Goal: Transaction & Acquisition: Purchase product/service

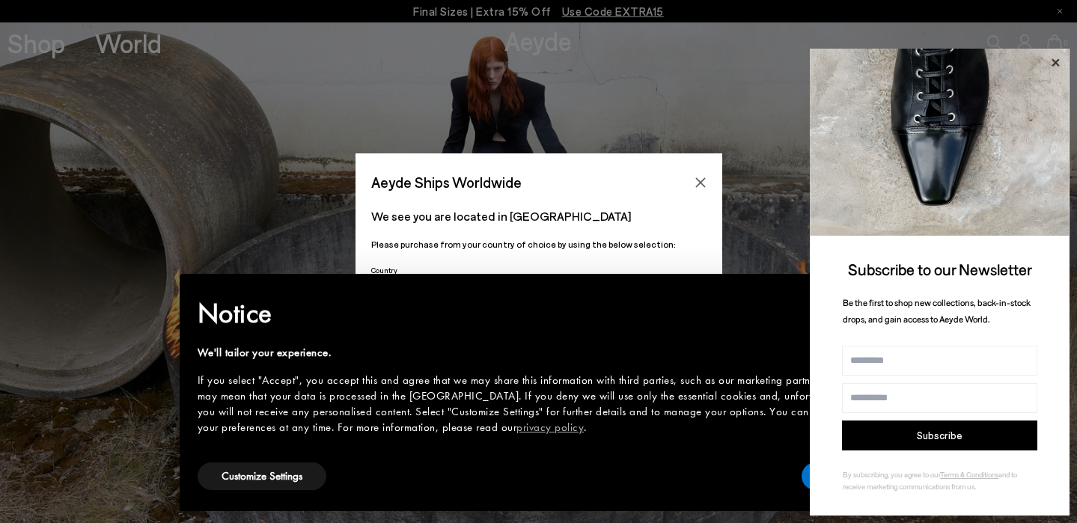
click at [1054, 59] on icon at bounding box center [1054, 62] width 19 height 19
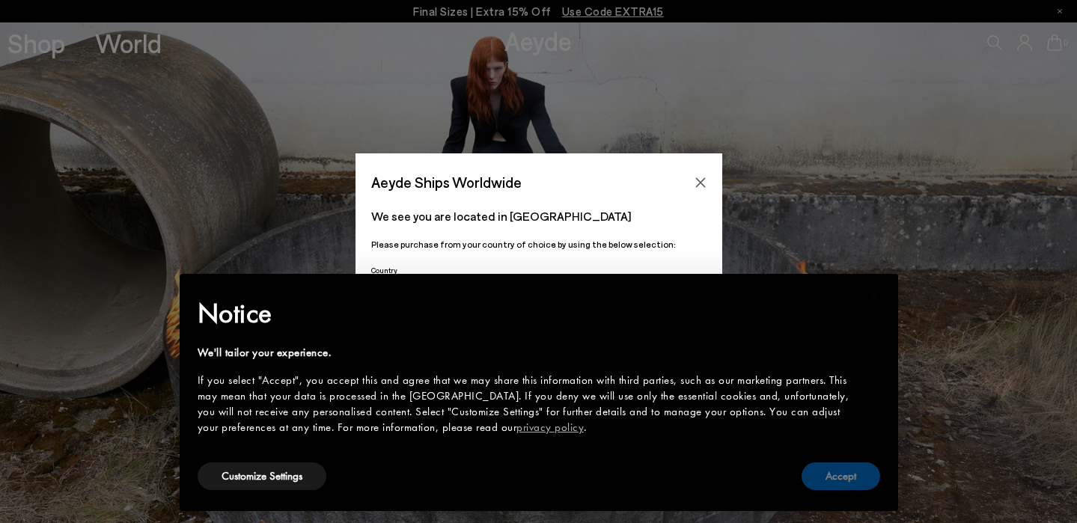
click at [832, 474] on button "Accept" at bounding box center [840, 476] width 79 height 28
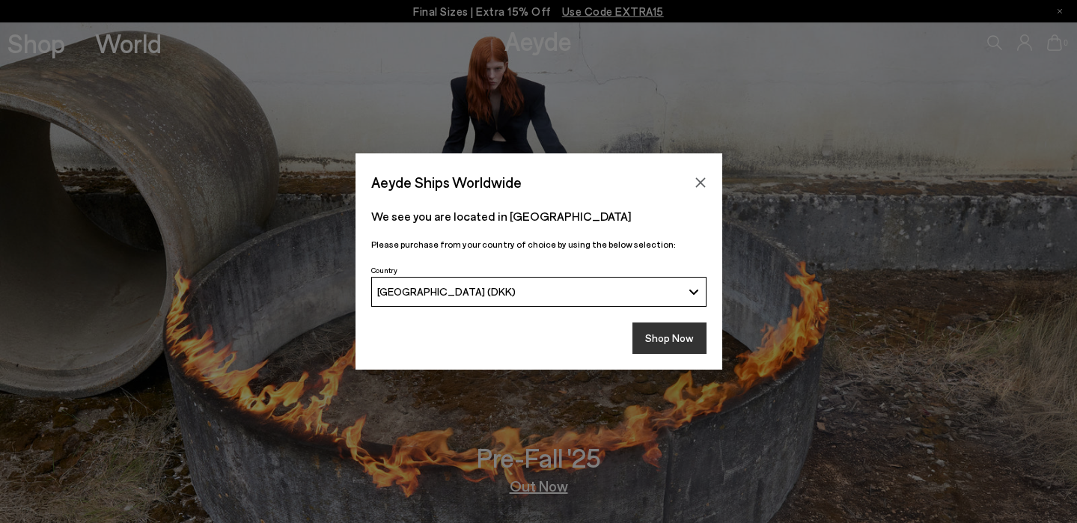
click at [682, 340] on button "Shop Now" at bounding box center [669, 337] width 74 height 31
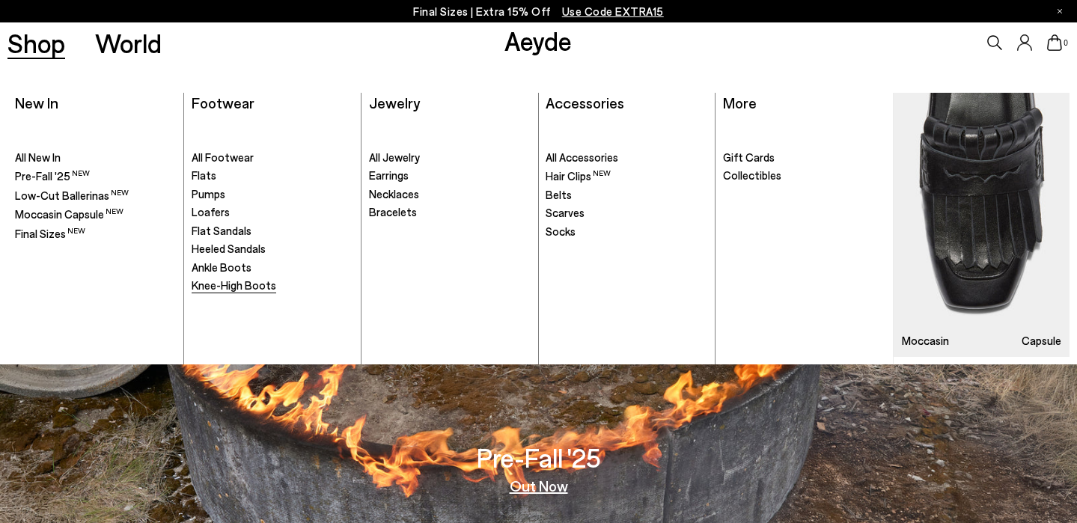
click at [233, 278] on span "Knee-High Boots" at bounding box center [234, 284] width 85 height 13
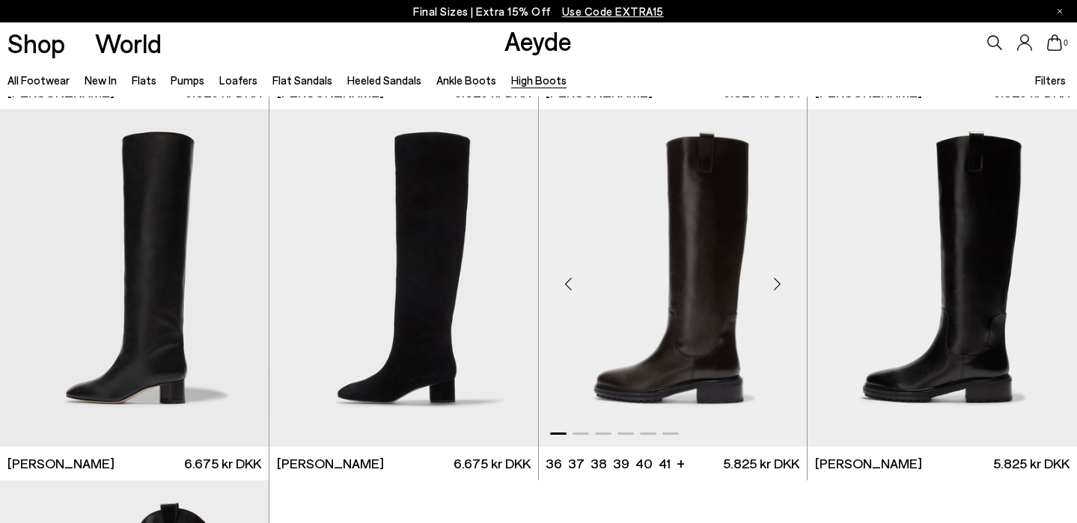
scroll to position [361, 0]
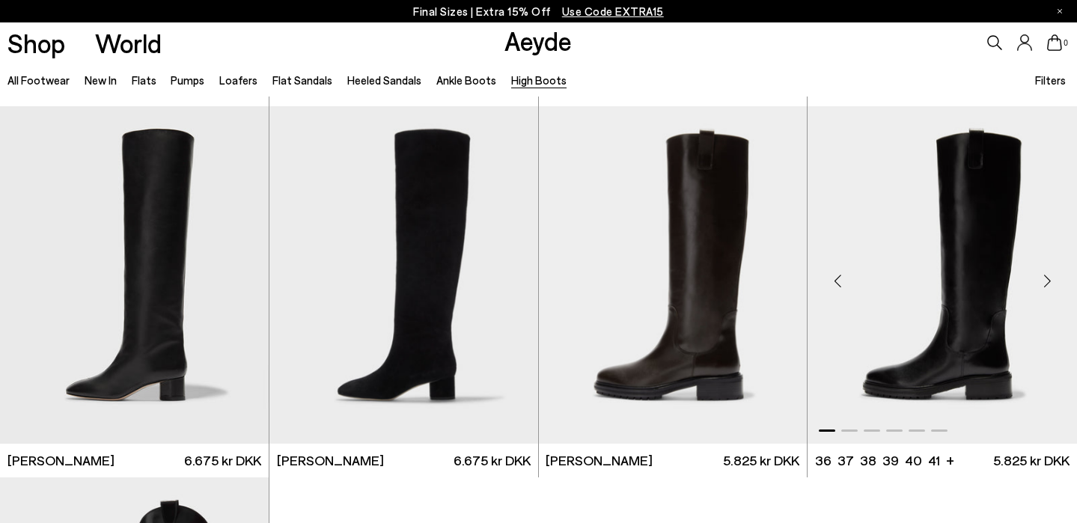
click at [949, 254] on img "1 / 6" at bounding box center [941, 274] width 269 height 337
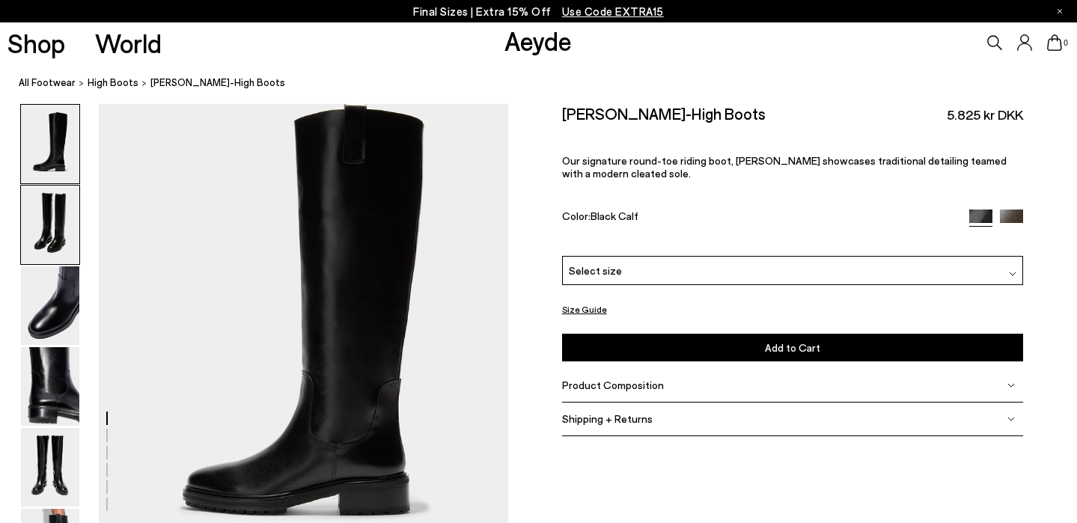
click at [47, 208] on img at bounding box center [50, 225] width 58 height 79
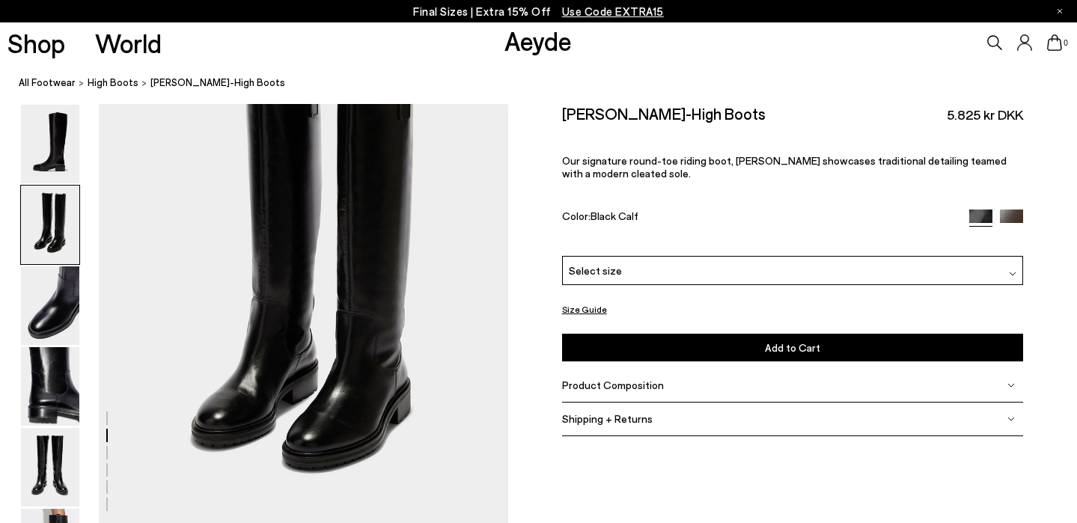
click at [48, 255] on img at bounding box center [50, 225] width 58 height 79
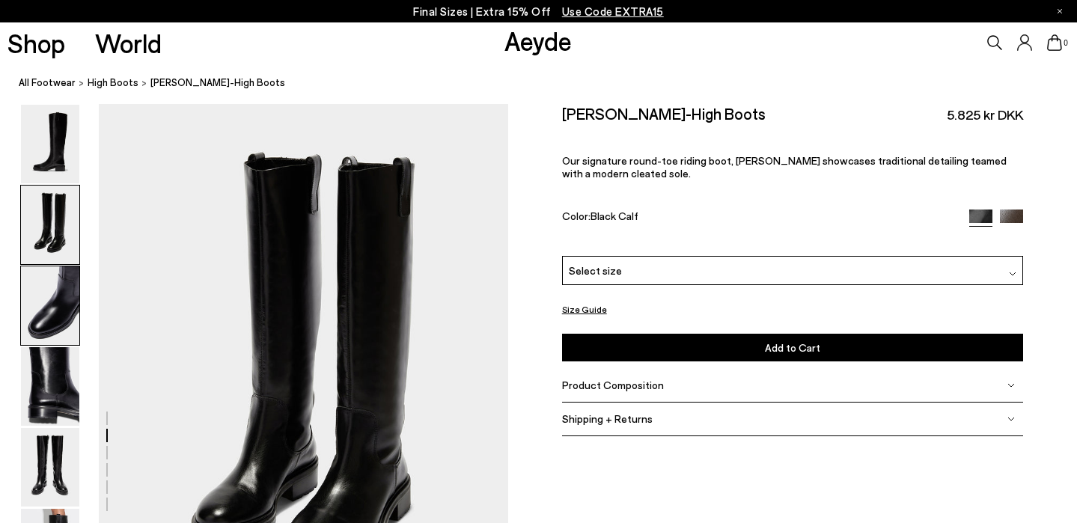
click at [49, 299] on img at bounding box center [50, 305] width 58 height 79
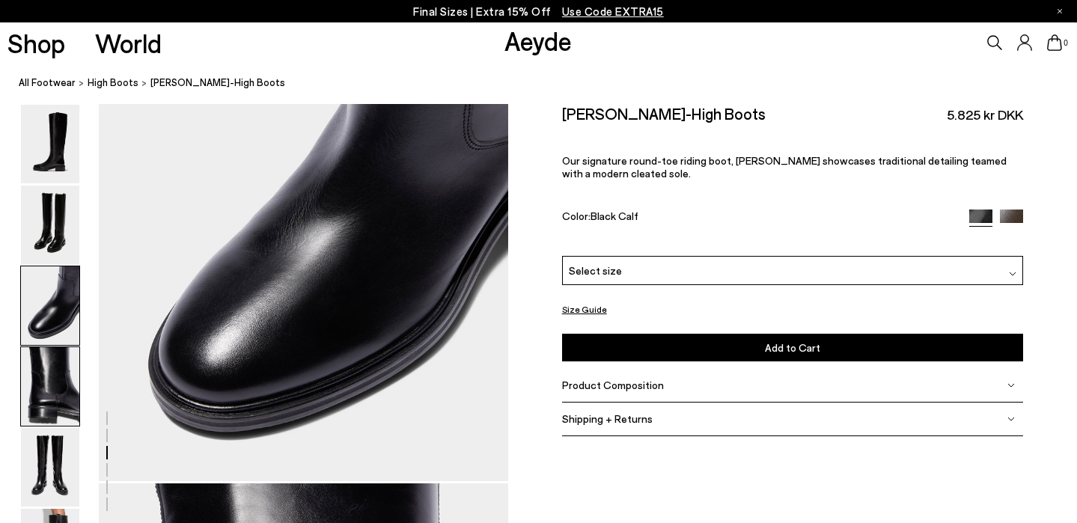
click at [55, 377] on img at bounding box center [50, 386] width 58 height 79
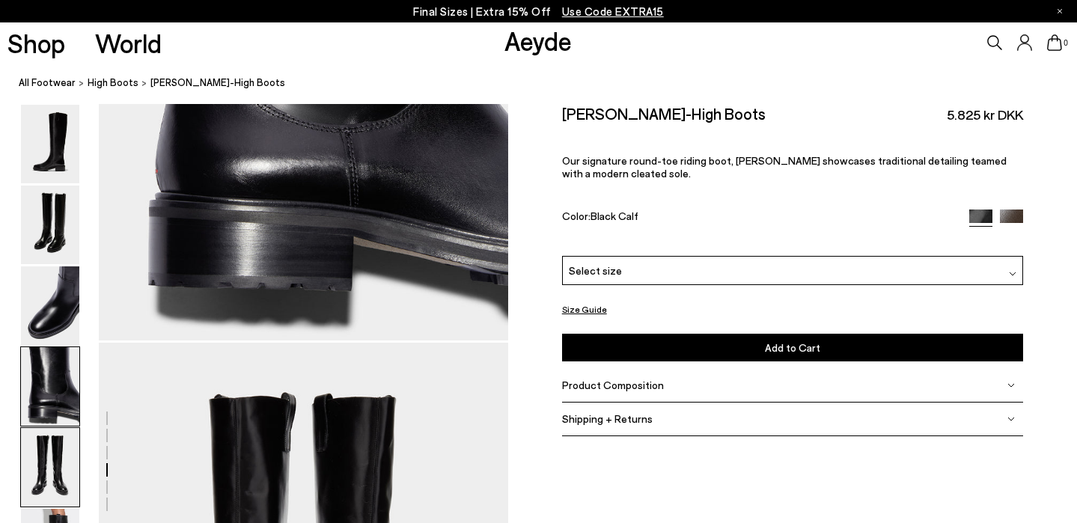
click at [55, 447] on img at bounding box center [50, 467] width 58 height 79
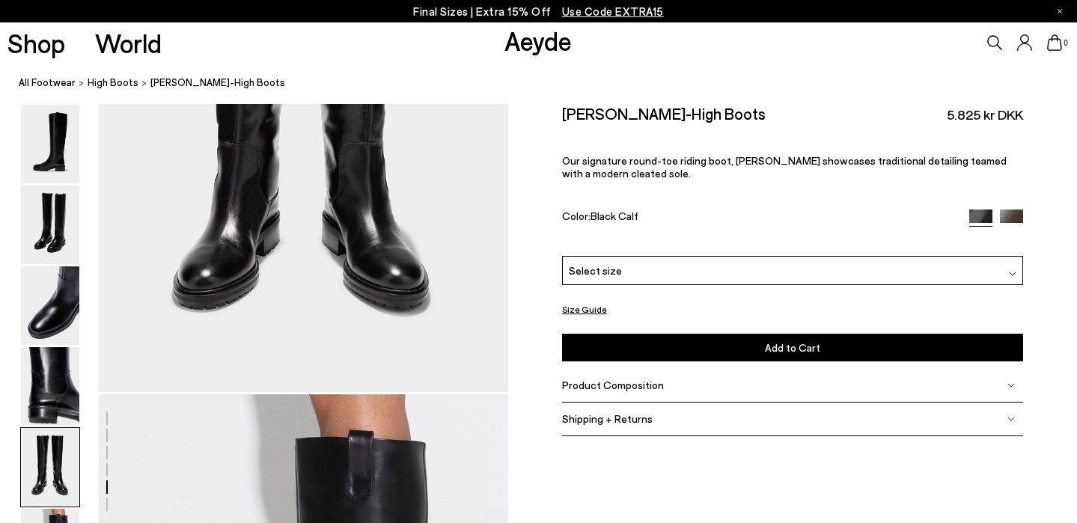
scroll to position [1746, 0]
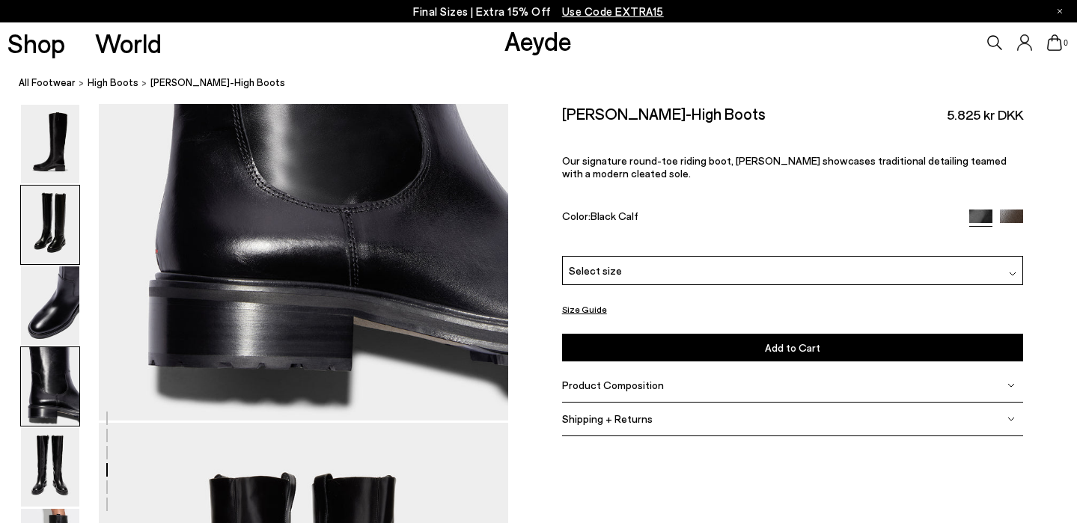
click at [39, 227] on img at bounding box center [50, 225] width 58 height 79
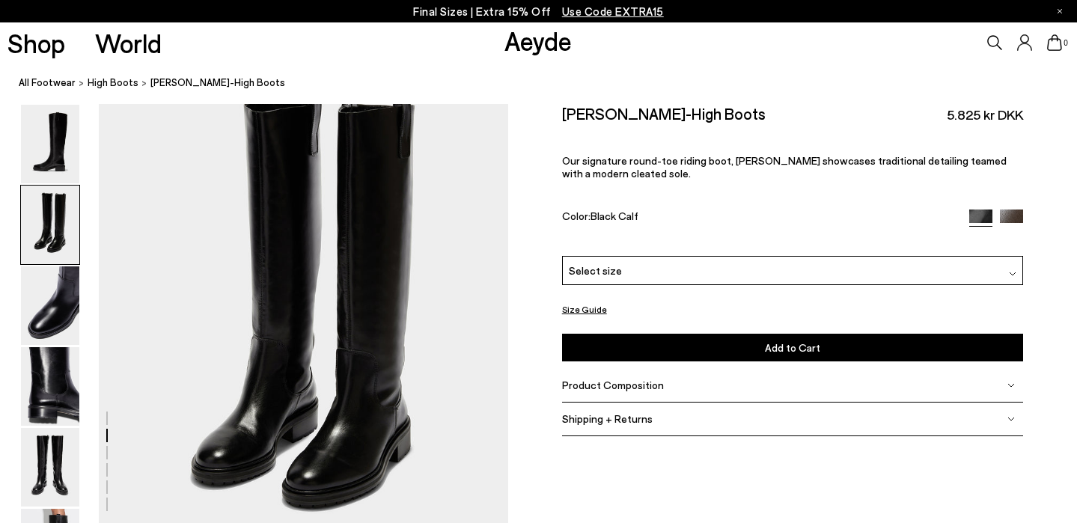
scroll to position [533, 0]
